Goal: Transaction & Acquisition: Download file/media

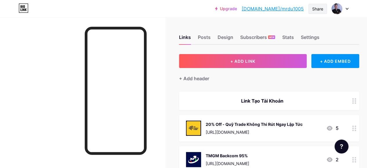
click at [316, 8] on div "Share" at bounding box center [317, 9] width 11 height 6
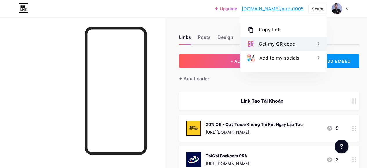
click at [291, 41] on div "Get my QR code" at bounding box center [277, 43] width 36 height 7
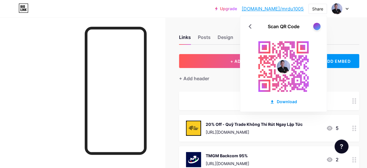
click at [319, 26] on div at bounding box center [316, 26] width 7 height 7
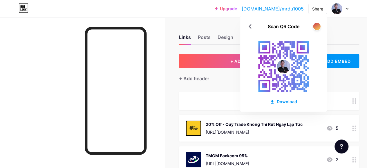
click at [319, 26] on div at bounding box center [316, 26] width 7 height 7
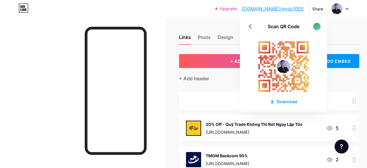
click at [319, 25] on div at bounding box center [316, 26] width 7 height 7
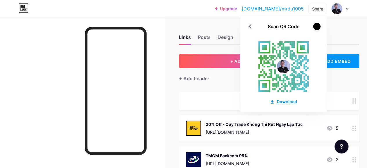
click at [319, 25] on div at bounding box center [316, 26] width 7 height 7
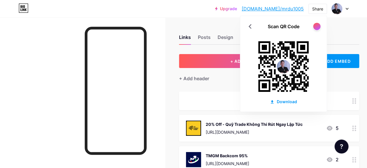
click at [319, 25] on div at bounding box center [316, 26] width 7 height 7
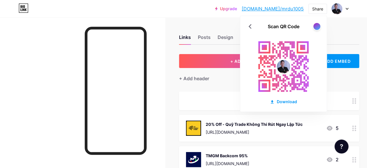
click at [319, 23] on div at bounding box center [317, 26] width 8 height 8
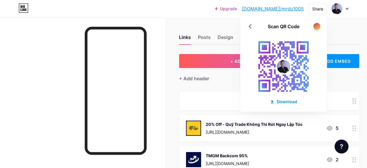
click at [319, 23] on div at bounding box center [317, 26] width 8 height 8
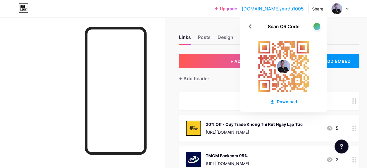
click at [319, 22] on div "Scan QR Code Download" at bounding box center [283, 64] width 87 height 96
click at [317, 23] on div at bounding box center [316, 26] width 7 height 7
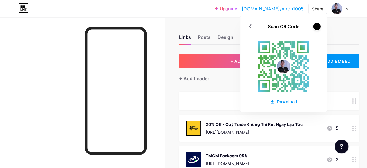
click at [317, 23] on div at bounding box center [316, 26] width 7 height 7
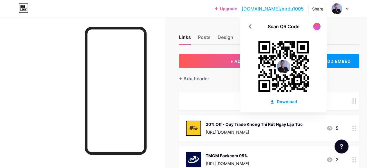
click at [317, 23] on div at bounding box center [316, 26] width 7 height 7
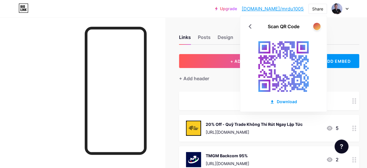
click at [317, 23] on div at bounding box center [316, 26] width 7 height 7
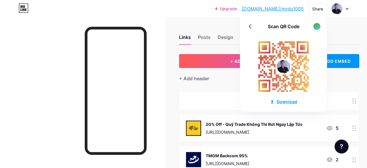
click at [276, 101] on div "Download" at bounding box center [283, 101] width 27 height 6
click at [215, 14] on div "Upgrade [DOMAIN_NAME]/mrdu10... [DOMAIN_NAME]/mrdu1005 Share Scan QR Code Downl…" at bounding box center [183, 8] width 367 height 17
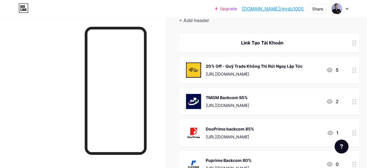
scroll to position [29, 0]
